Goal: Task Accomplishment & Management: Manage account settings

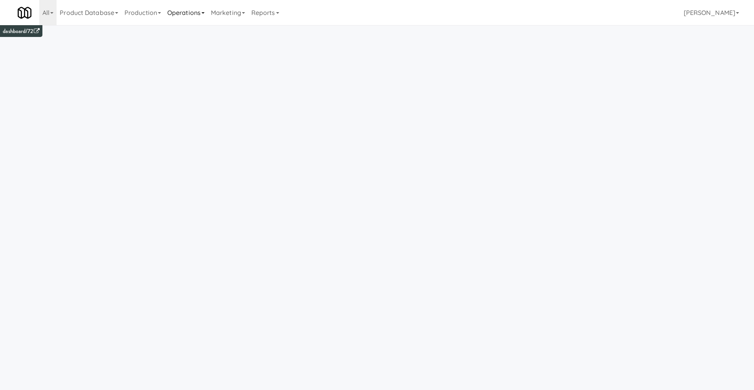
click at [193, 21] on link "Operations" at bounding box center [186, 12] width 44 height 25
click at [176, 26] on ul "Sites Companies Operators Tablets Towers Cabinets Mates Assets Vision Orders" at bounding box center [195, 98] width 63 height 147
click at [176, 4] on link "Operations" at bounding box center [186, 12] width 44 height 25
click at [176, 29] on link "Sites" at bounding box center [195, 34] width 63 height 14
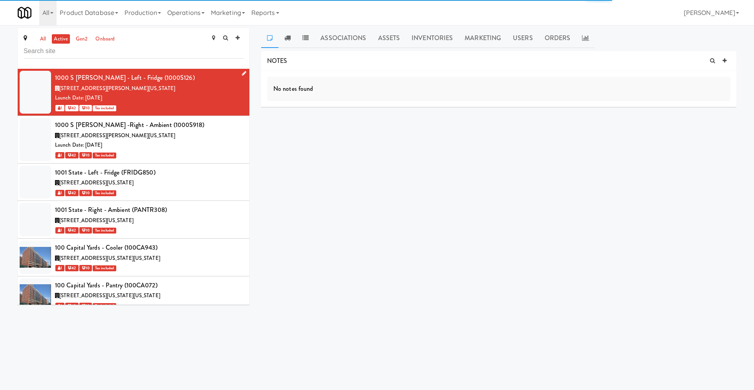
click at [243, 72] on icon at bounding box center [244, 73] width 4 height 5
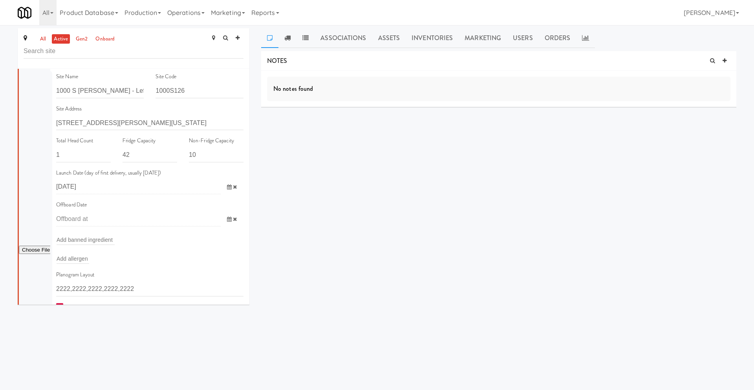
click at [204, 188] on input "[DATE]" at bounding box center [138, 187] width 165 height 15
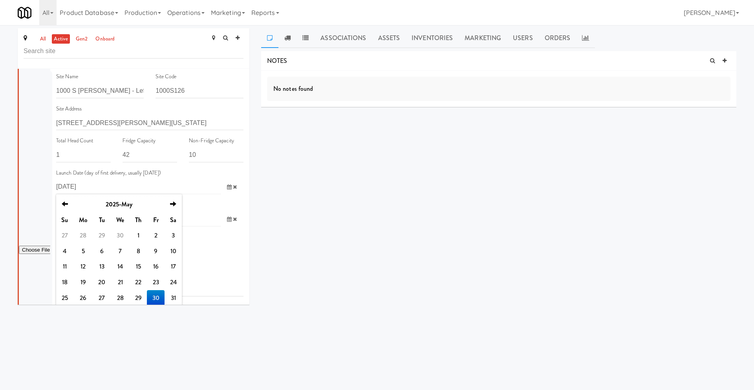
click at [222, 256] on div "Add allergen" at bounding box center [149, 258] width 187 height 11
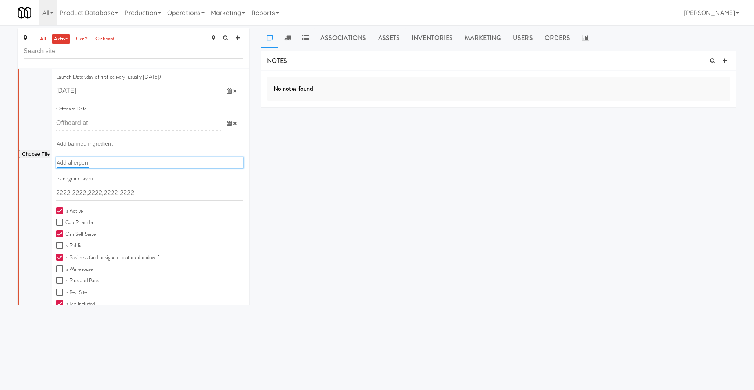
scroll to position [111, 0]
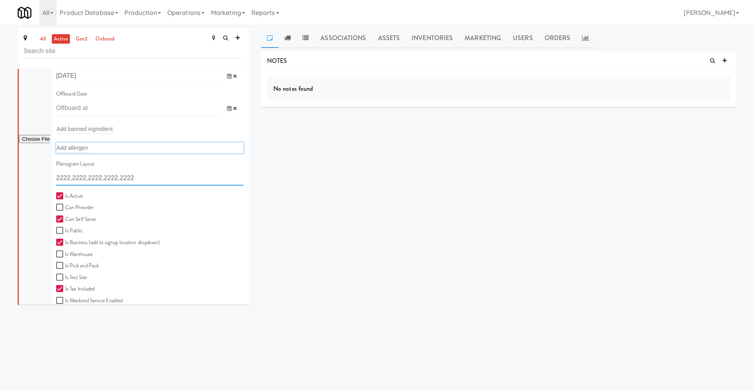
click at [222, 175] on input "2222,2222,2222,2222,2222" at bounding box center [149, 178] width 187 height 15
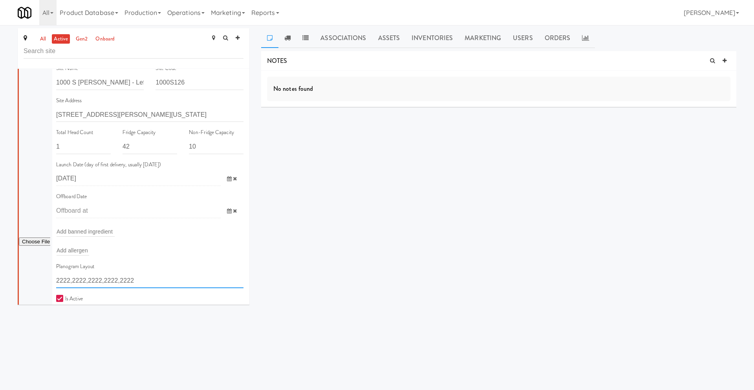
scroll to position [0, 0]
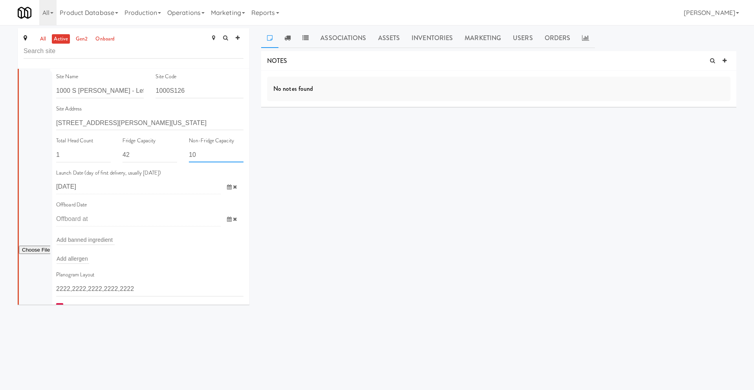
click at [215, 153] on input "10" at bounding box center [216, 155] width 55 height 15
drag, startPoint x: 206, startPoint y: 153, endPoint x: 178, endPoint y: 150, distance: 28.1
click at [179, 152] on div "Total Head Count 1 Fridge Capacity 42 Non-Fridge Capacity 10" at bounding box center [149, 152] width 199 height 32
click at [239, 152] on input "1" at bounding box center [216, 155] width 55 height 15
type input "2"
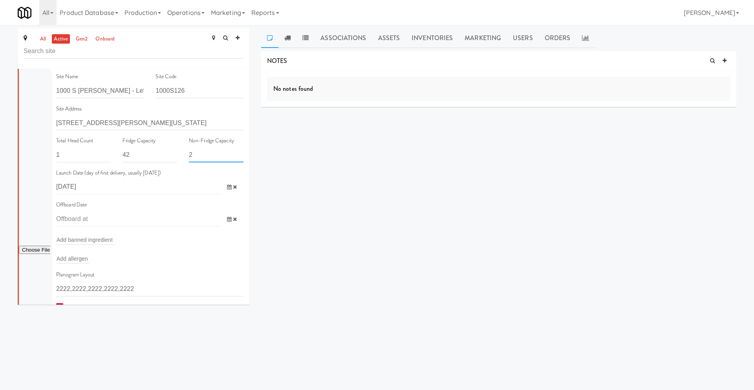
click at [239, 154] on input "2" at bounding box center [216, 155] width 55 height 15
